Goal: Task Accomplishment & Management: Complete application form

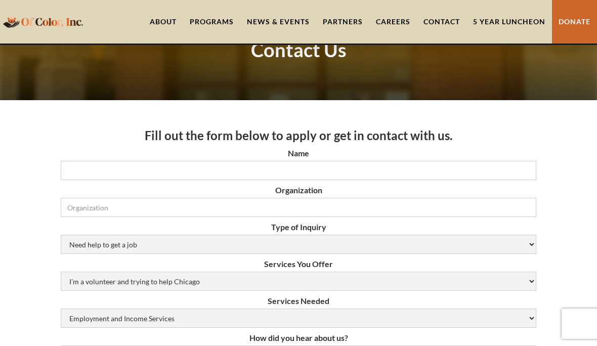
scroll to position [82, 0]
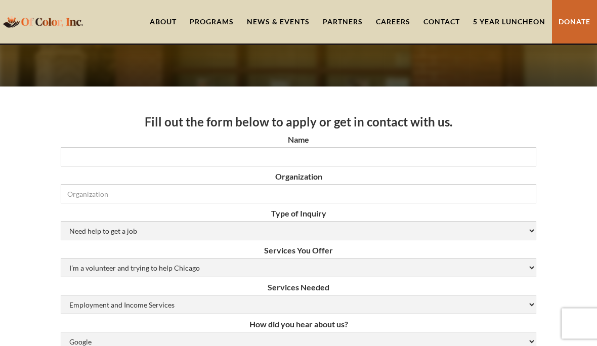
click at [337, 143] on label "Name" at bounding box center [299, 140] width 476 height 10
click at [337, 148] on input "Name" at bounding box center [299, 157] width 476 height 19
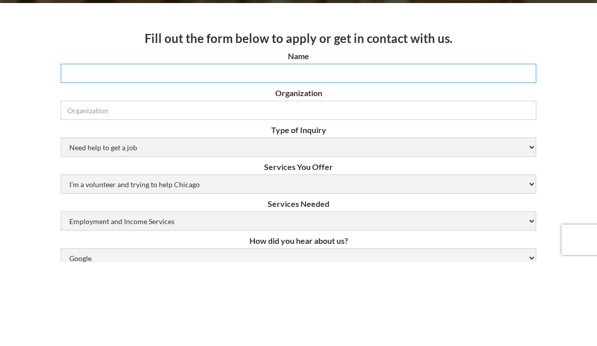
type input "Nico"
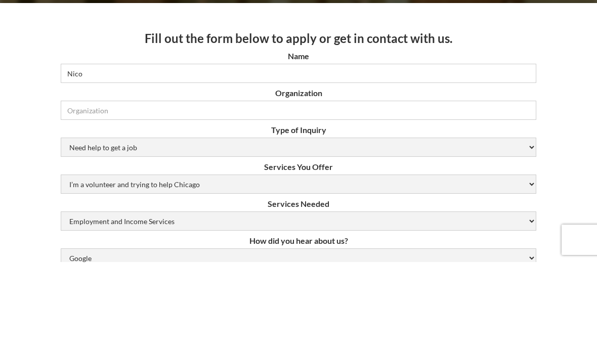
type input "7732007444"
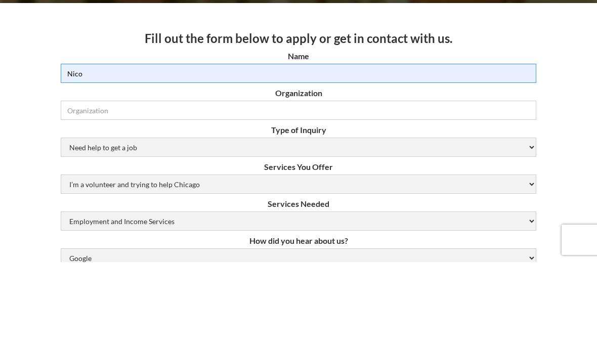
scroll to position [167, 0]
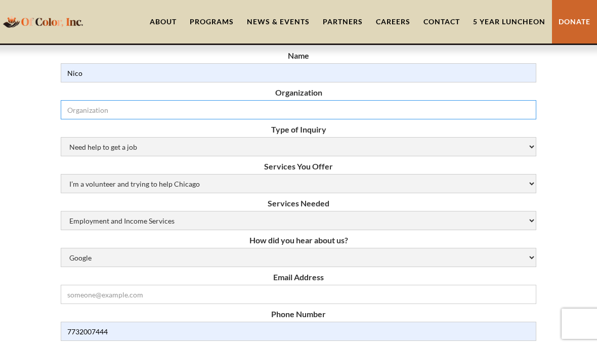
click at [344, 106] on input "Organization" at bounding box center [299, 109] width 476 height 19
type input "N"
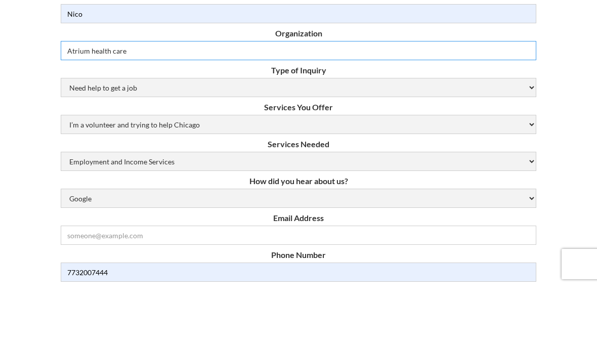
type input "Atrium health care"
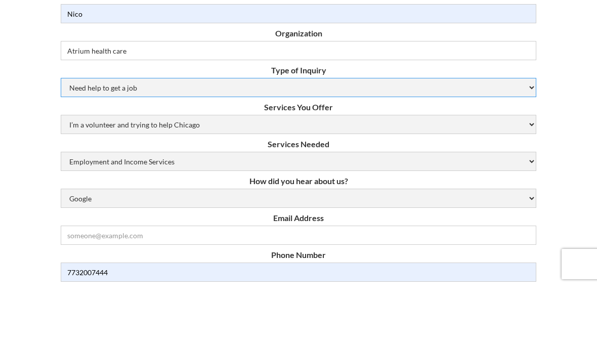
click at [328, 138] on select "Need help to get a job [DEMOGRAPHIC_DATA] or Donation Partnership Other" at bounding box center [299, 147] width 476 height 19
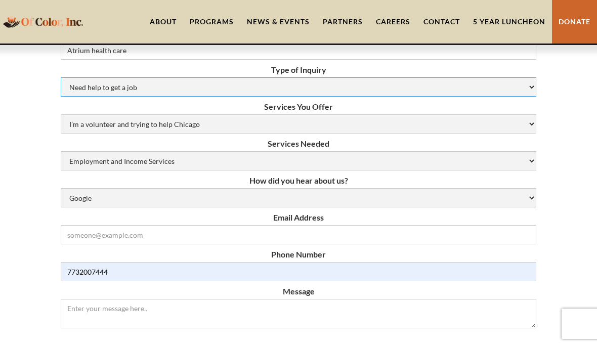
select select "Other"
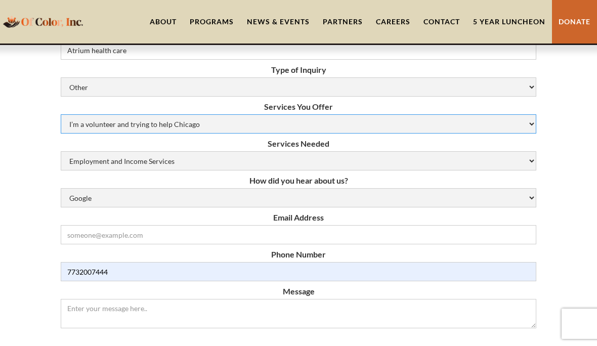
click at [365, 128] on select "I’m a volunteer and trying to help Chicago Resume Help Mock Interviewing Mentor…" at bounding box center [299, 123] width 476 height 19
select select "N/A (Not Applicable)"
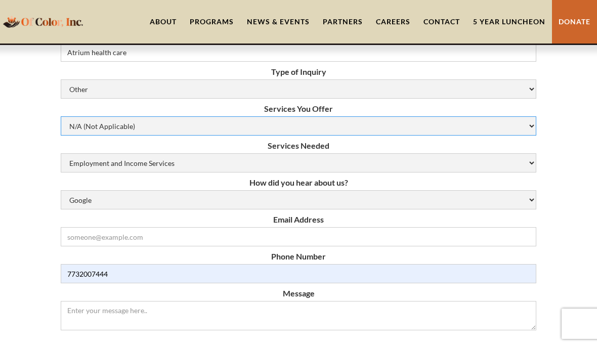
scroll to position [217, 0]
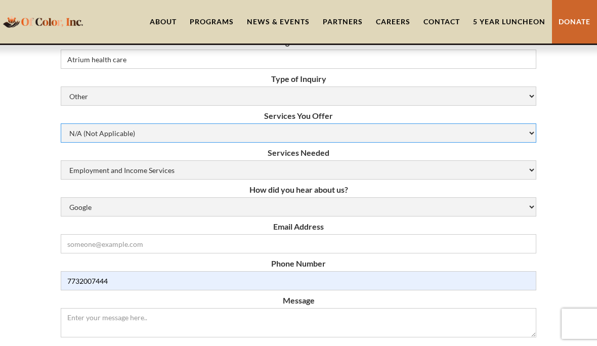
click at [394, 133] on select "I’m a volunteer and trying to help Chicago Resume Help Mock Interviewing Mentor…" at bounding box center [299, 132] width 476 height 19
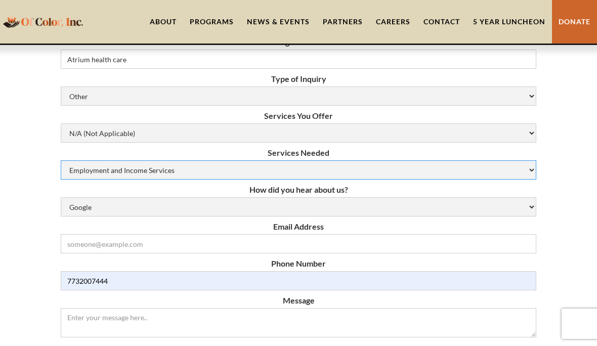
click at [381, 174] on select "Employment and Income Services Flexible Housing Pool Services HUD Housing Servi…" at bounding box center [299, 169] width 476 height 19
select select "HUD Housing Services"
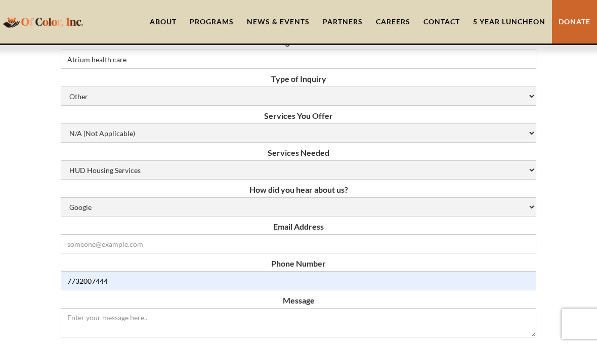
click at [362, 209] on select "Google Social Media Word of Mouth Other" at bounding box center [299, 206] width 476 height 19
select select "other"
click at [337, 249] on input "Email Form" at bounding box center [299, 243] width 476 height 19
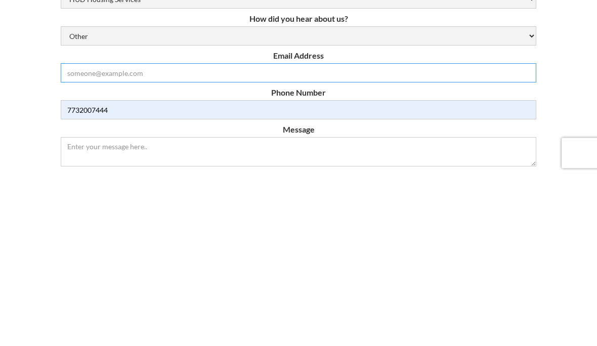
type input "[EMAIL_ADDRESS][DOMAIN_NAME]"
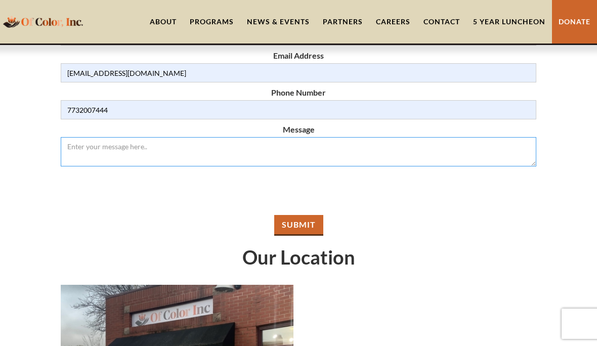
click at [92, 152] on textarea "Message" at bounding box center [299, 151] width 476 height 29
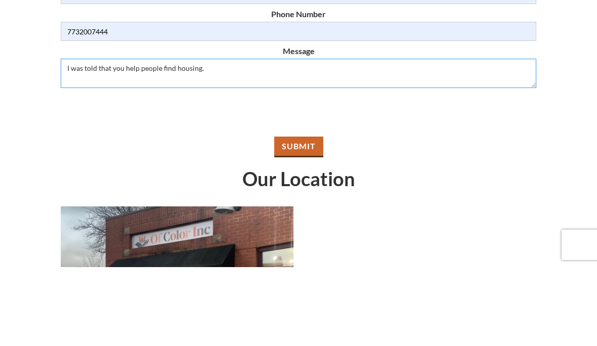
type textarea "I was told that you help people find housing."
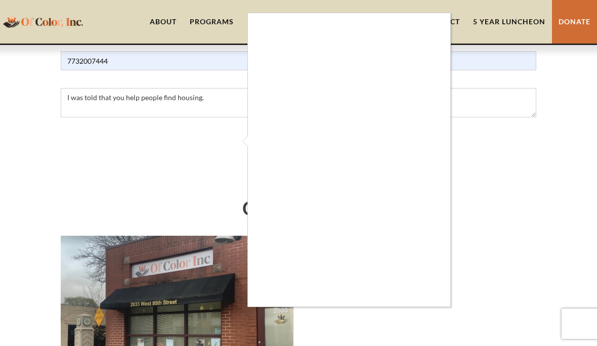
scroll to position [434, 0]
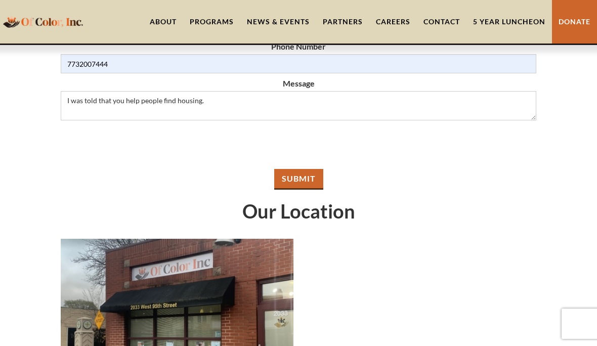
click at [307, 183] on input "Submit" at bounding box center [298, 179] width 49 height 21
type input "Please wait..."
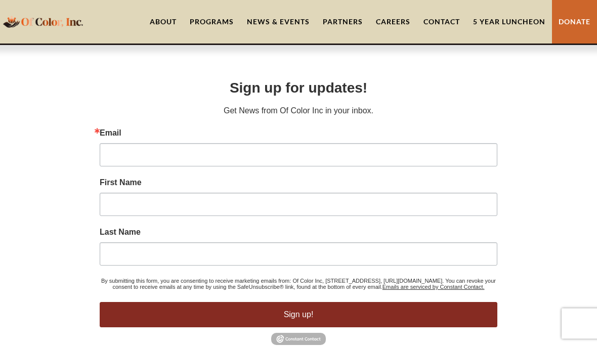
scroll to position [489, 0]
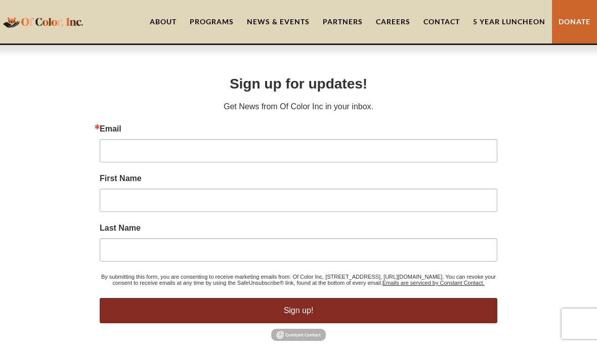
click at [180, 126] on label "Email" at bounding box center [299, 129] width 398 height 8
click at [180, 139] on input "Email" at bounding box center [299, 150] width 398 height 23
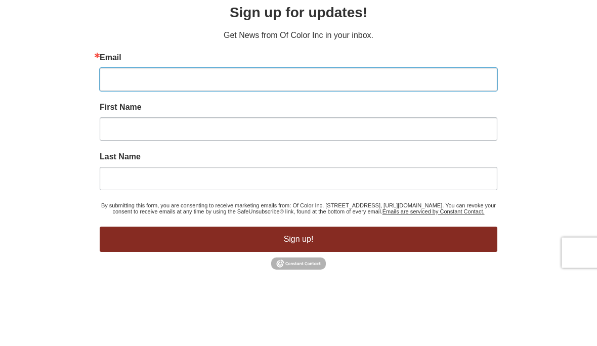
type input "[EMAIL_ADDRESS][DOMAIN_NAME]"
type input "Nico"
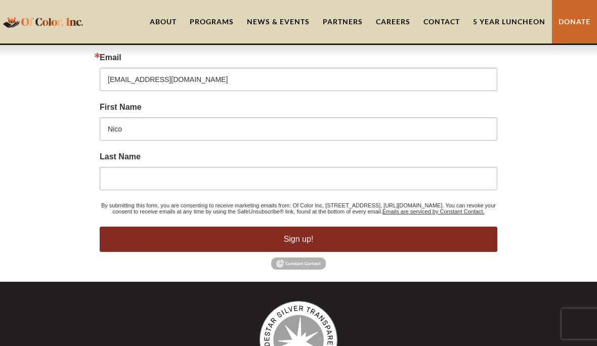
type input "[PERSON_NAME]"
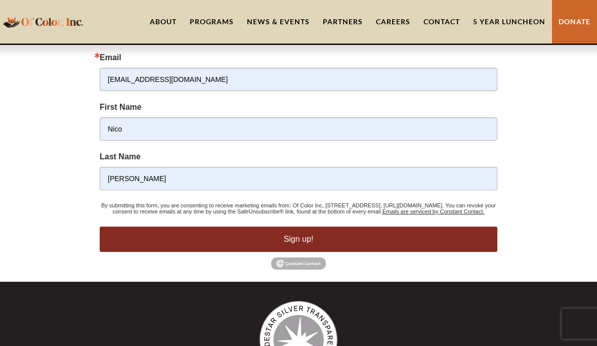
click at [325, 242] on button "Sign up!" at bounding box center [299, 239] width 398 height 25
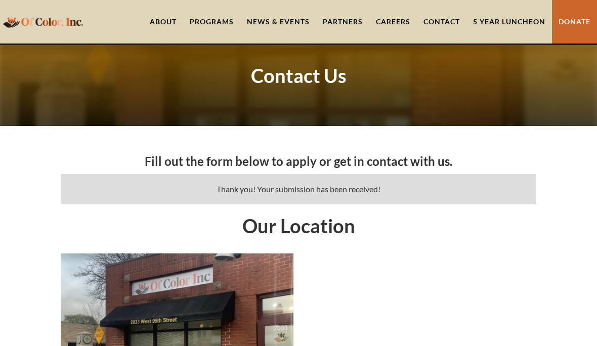
scroll to position [0, 0]
